Goal: Use online tool/utility

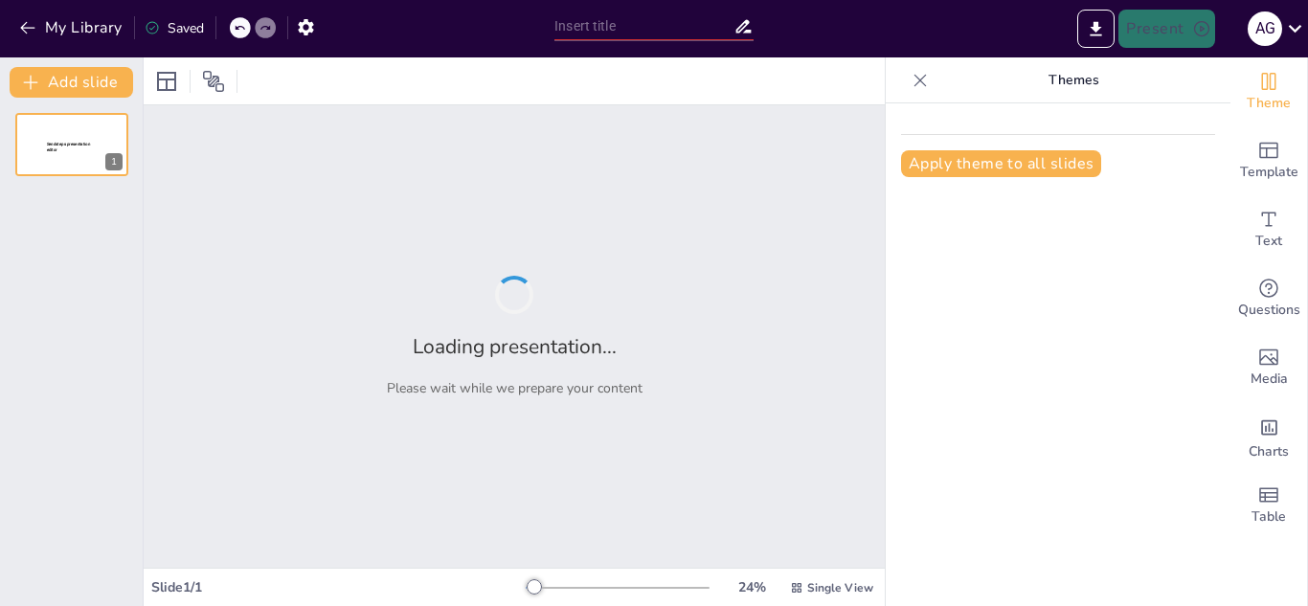
type input "Metodologías Innovadoras para la Enseñanza de la Historia Nicaragüense"
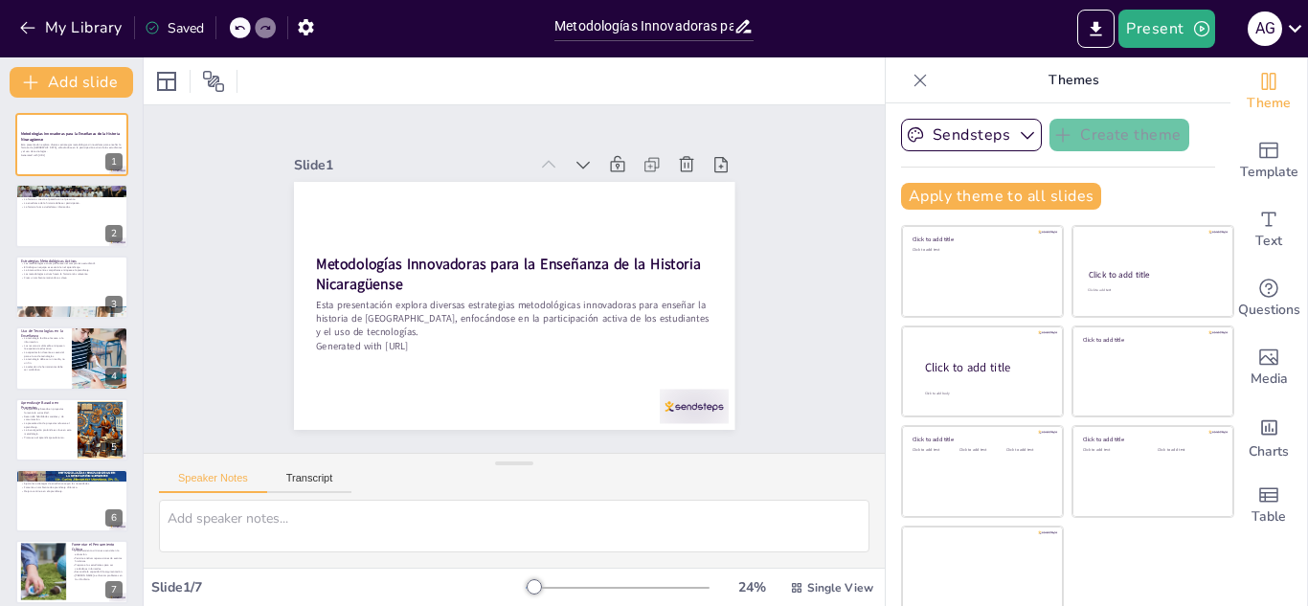
click at [488, 85] on div at bounding box center [514, 80] width 741 height 47
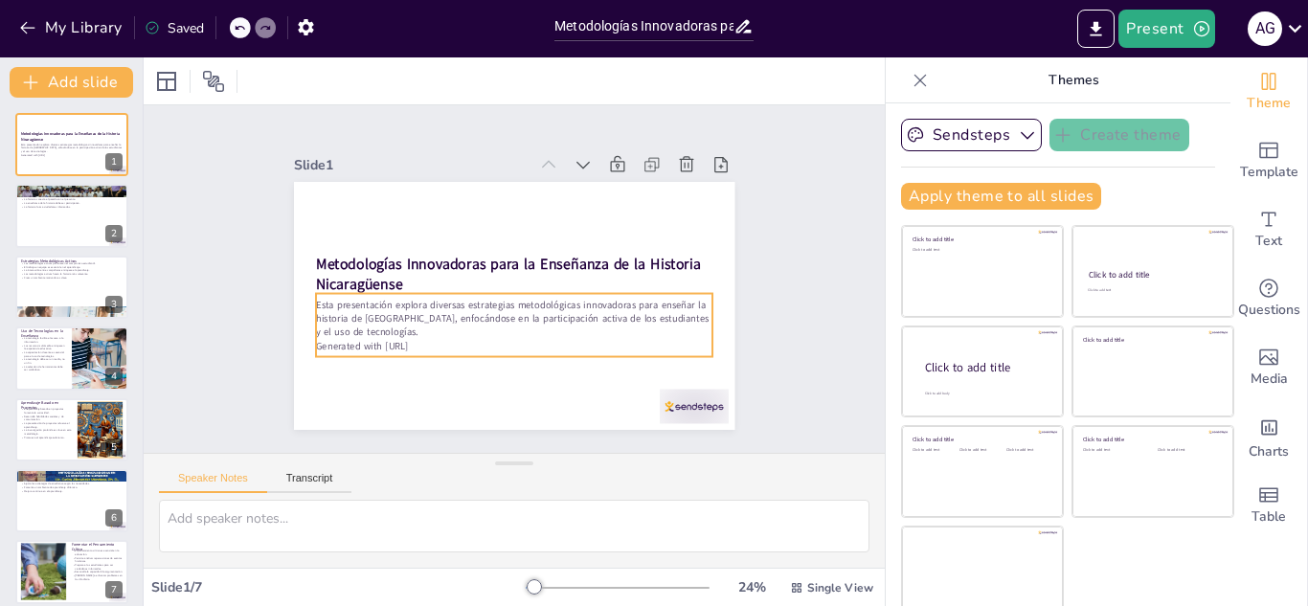
click at [627, 314] on p "Esta presentación explora diversas estrategias metodológicas innovadoras para e…" at bounding box center [509, 318] width 399 height 82
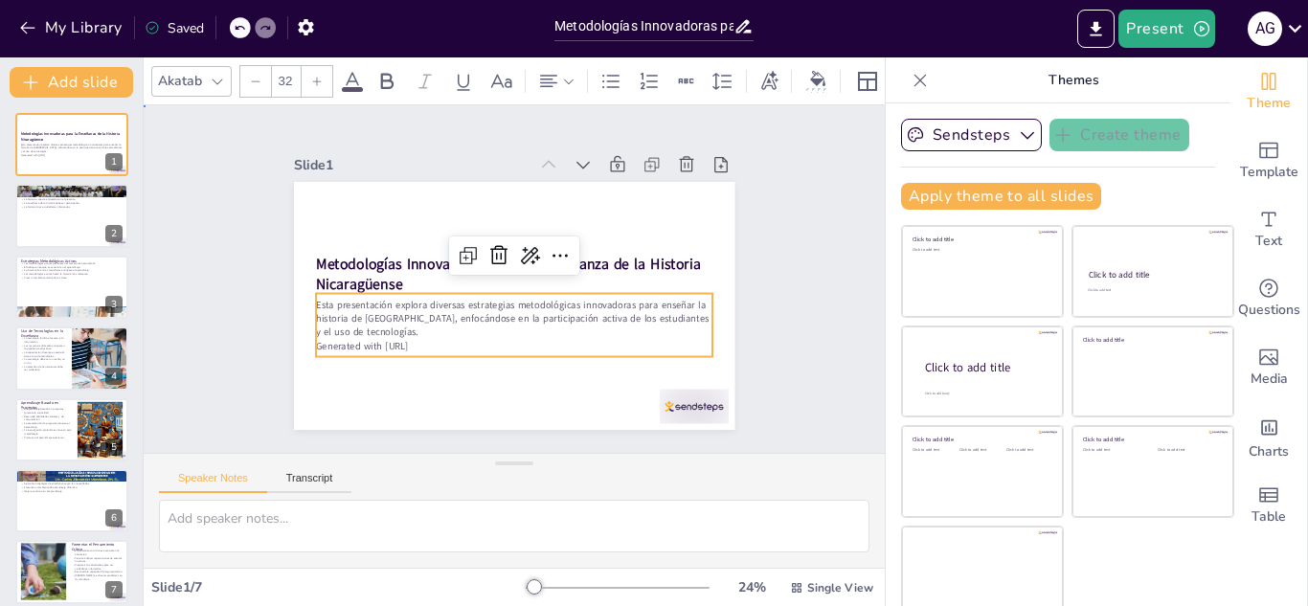
click at [755, 302] on div "Slide 1 Metodologías Innovadoras para la Enseñanza de la Historia Nicaragüense …" at bounding box center [514, 279] width 576 height 357
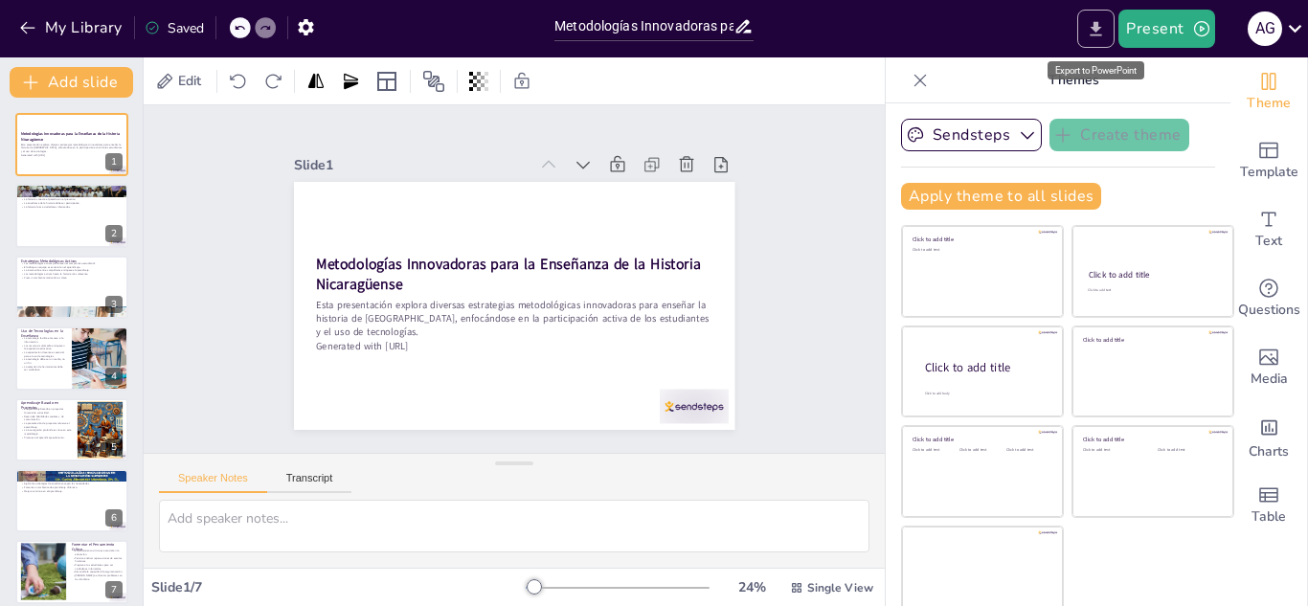
click at [1093, 19] on icon "Export to PowerPoint" at bounding box center [1096, 29] width 20 height 20
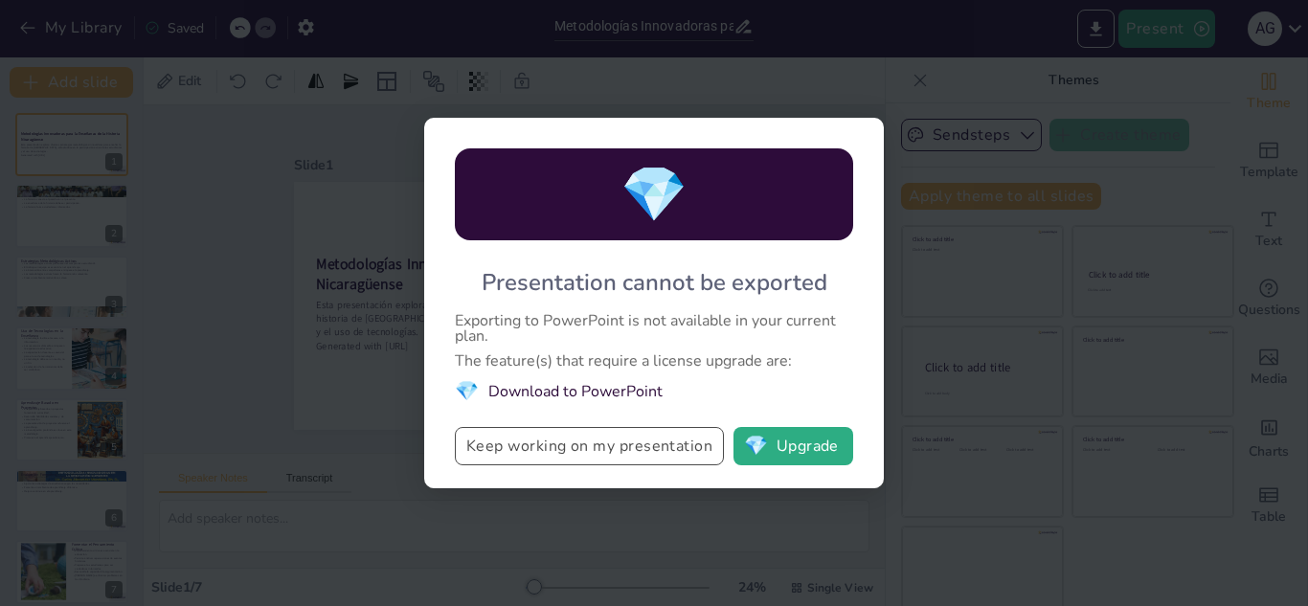
click at [684, 448] on button "Keep working on my presentation" at bounding box center [589, 446] width 269 height 38
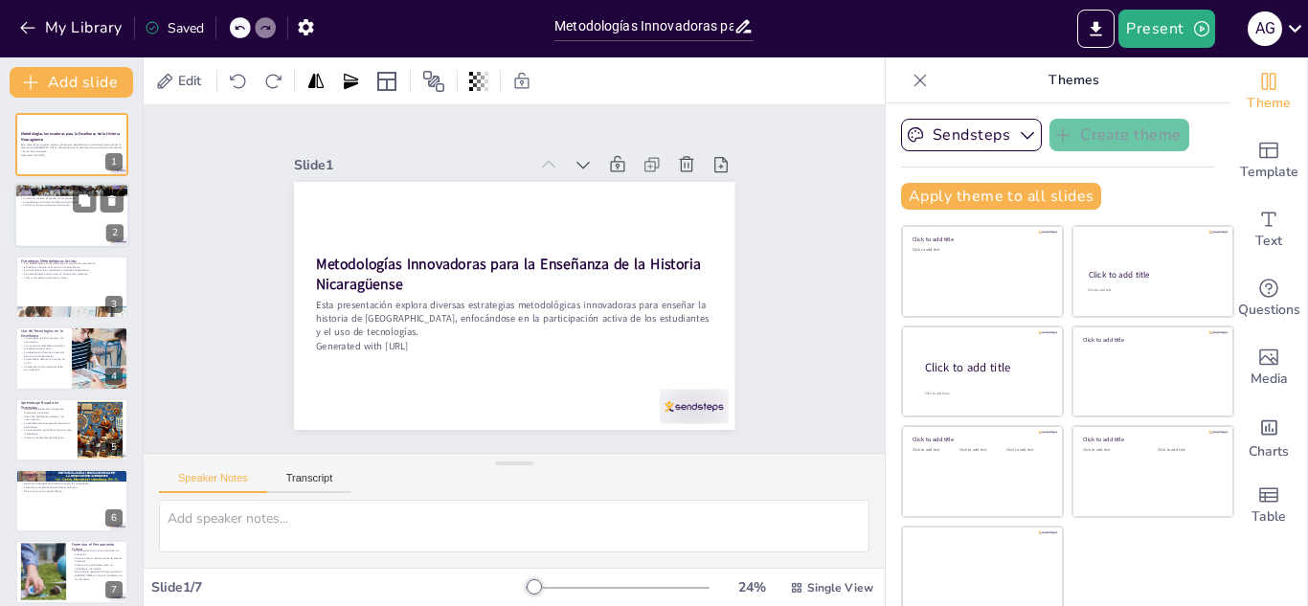
click at [42, 204] on p "La historia forma ciudadanos informados." at bounding box center [71, 206] width 103 height 4
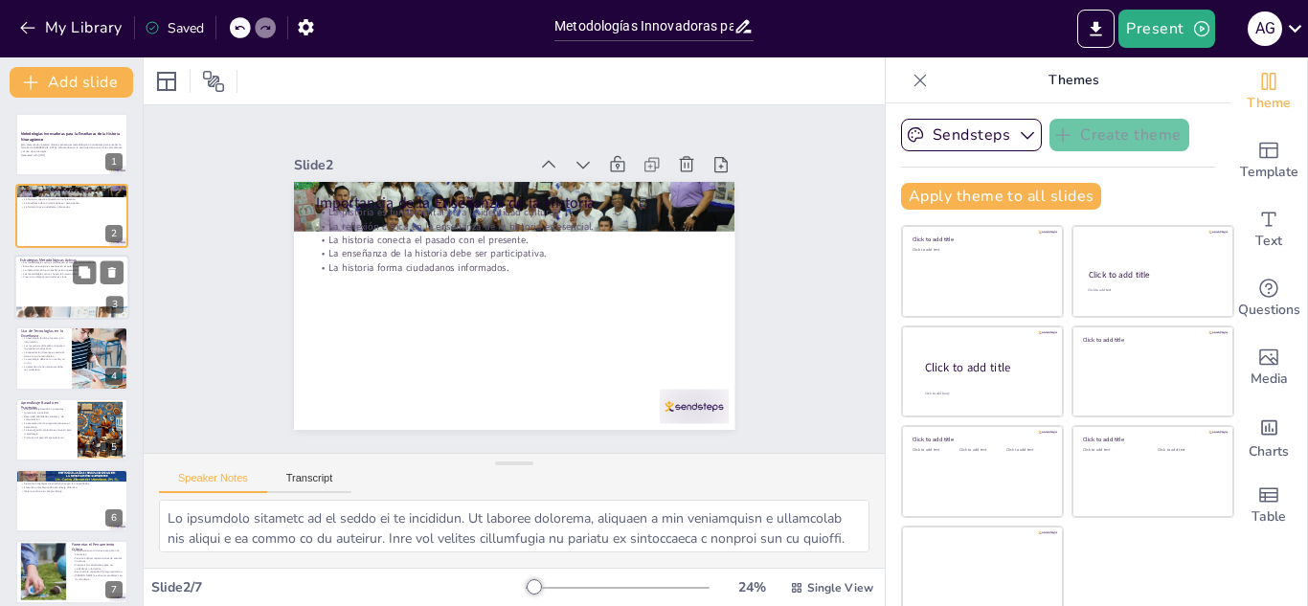
click at [78, 290] on div at bounding box center [71, 287] width 115 height 65
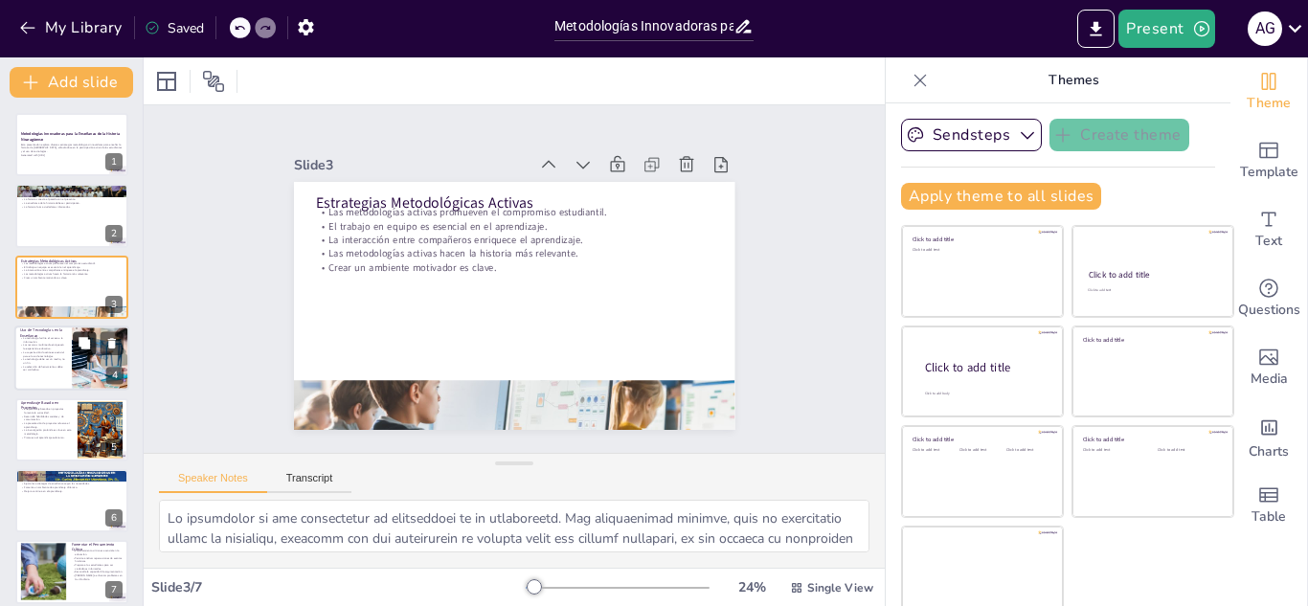
click at [90, 346] on icon at bounding box center [84, 342] width 11 height 11
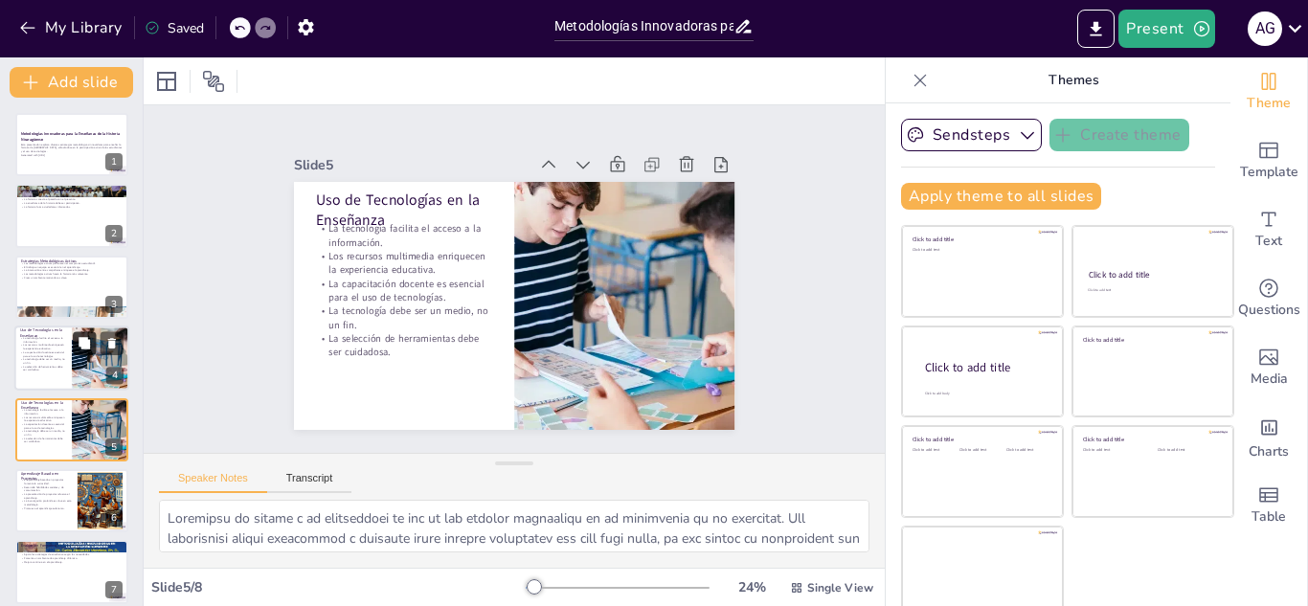
scroll to position [78, 0]
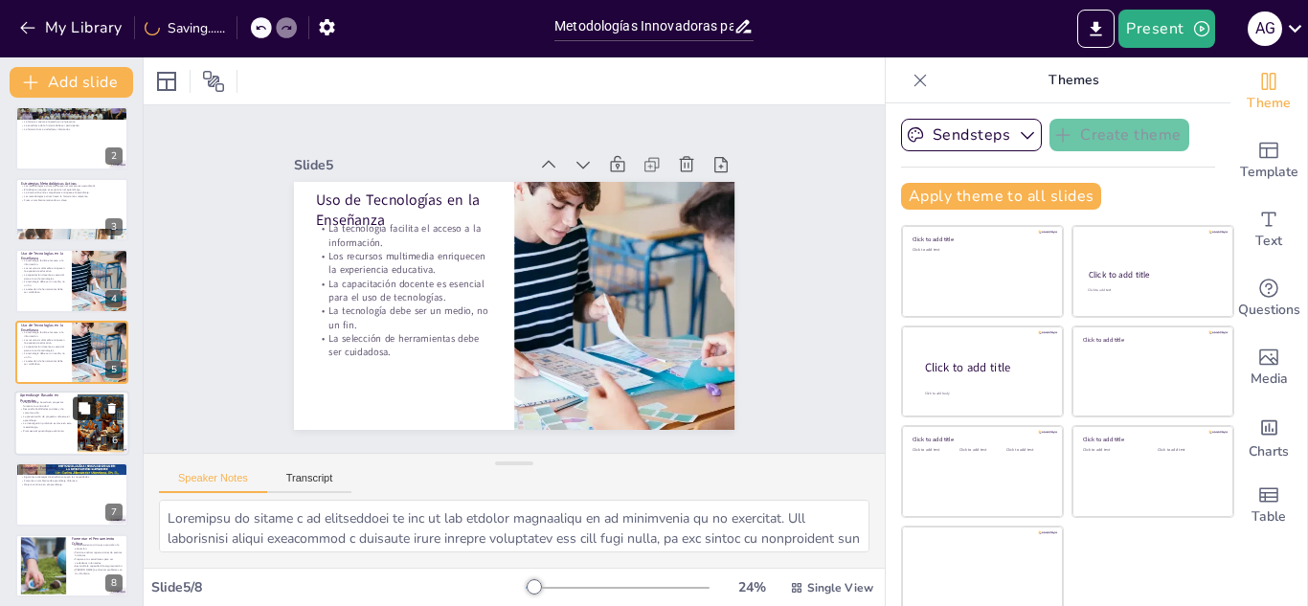
click at [92, 406] on button at bounding box center [84, 407] width 23 height 23
type textarea "Loremips do sitametcon ad eli seddoeiusmo te incididu utla et doloremagna aliqu…"
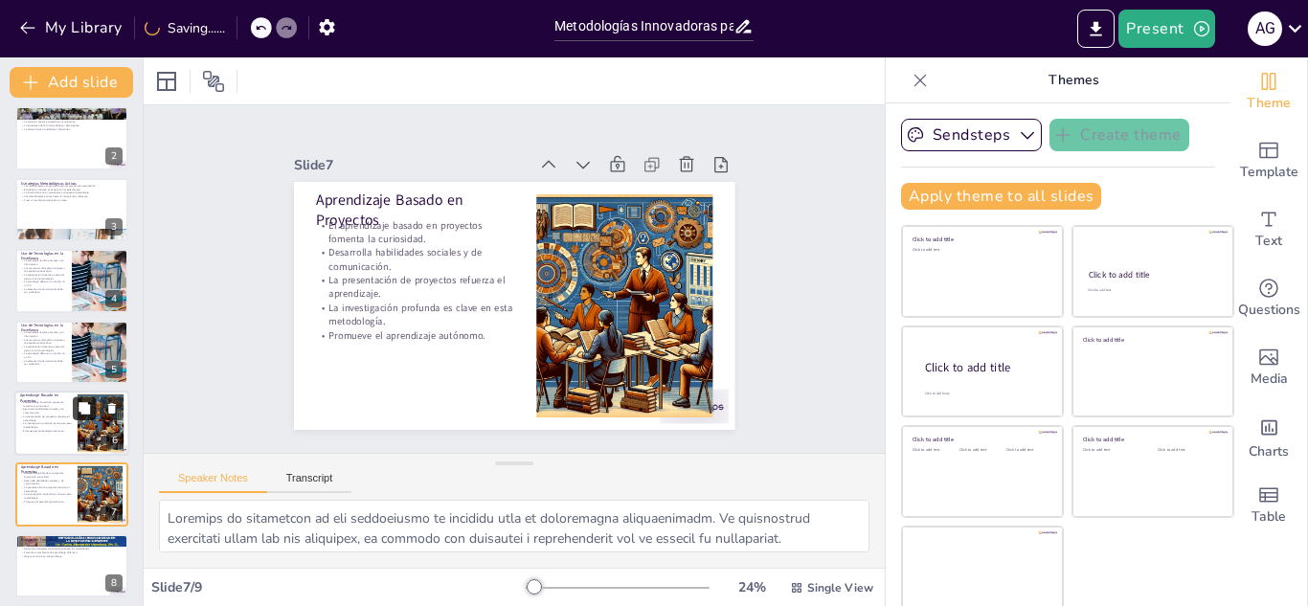
scroll to position [155, 0]
